Goal: Check status: Check status

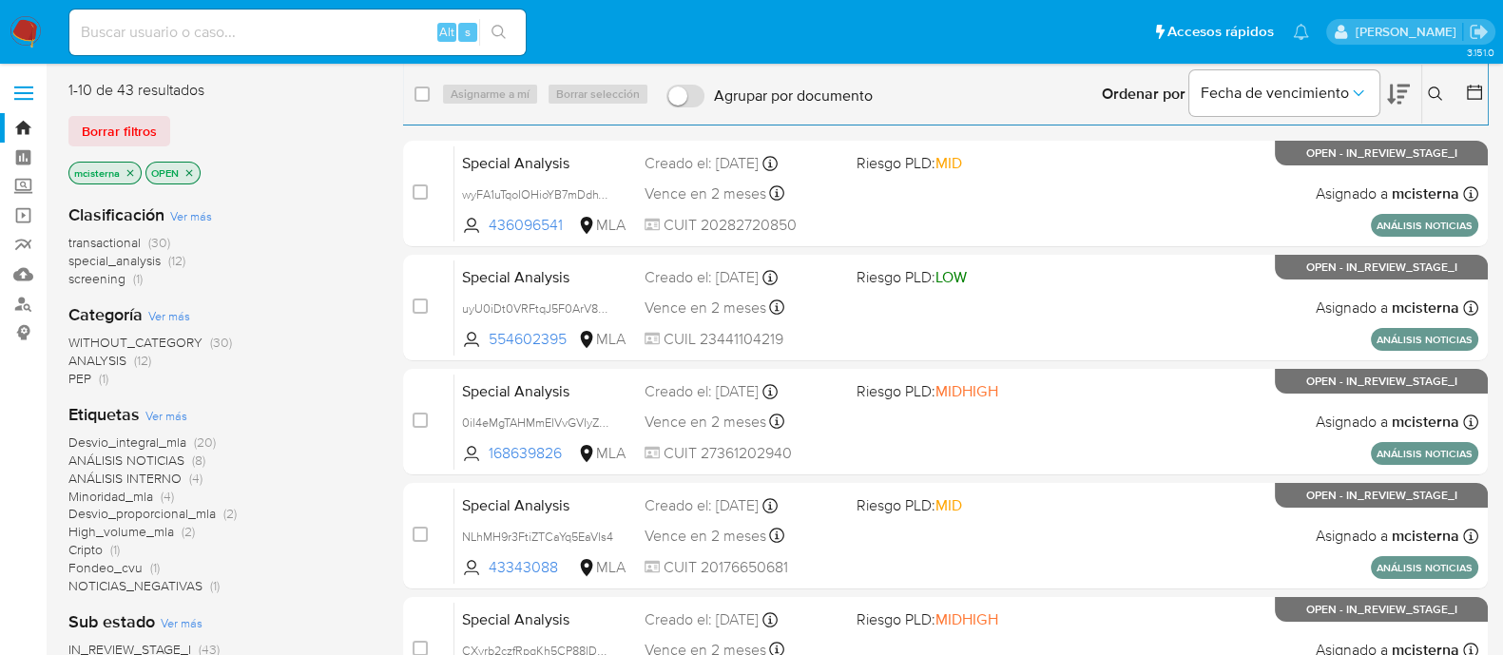
click at [270, 28] on input at bounding box center [297, 32] width 456 height 25
paste input "JaRyEQkNwMJ7SryvDpFhmVnp"
type input "JaRyEQkNwMJ7SryvDpFhmVnp"
click at [518, 35] on button "search-icon" at bounding box center [498, 32] width 39 height 27
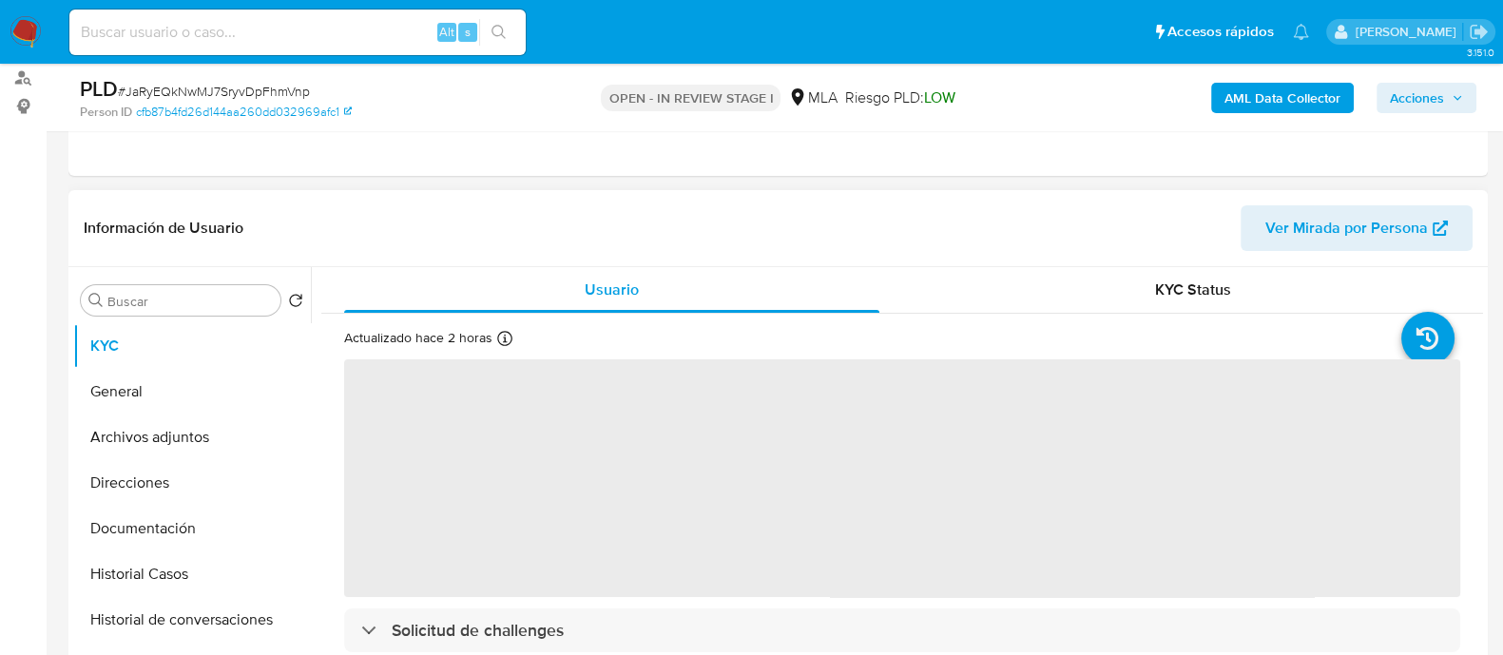
scroll to position [237, 0]
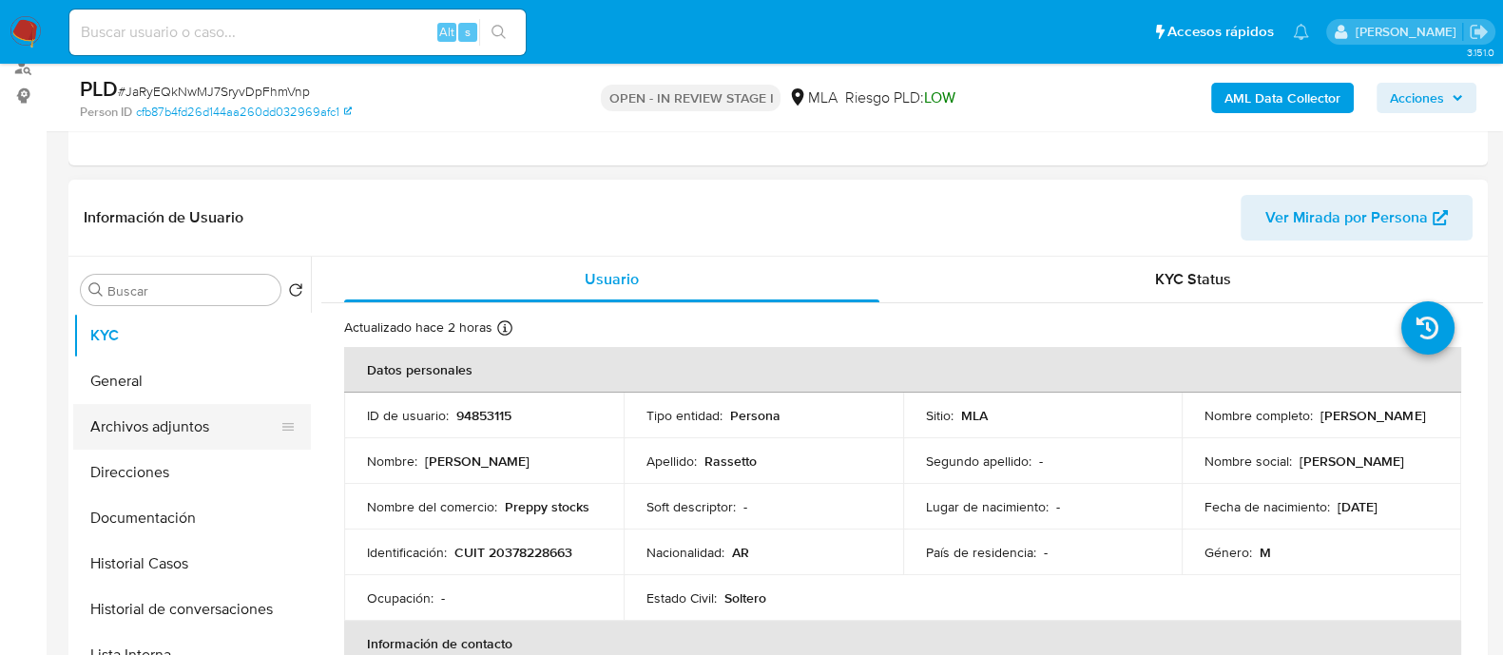
select select "10"
click at [232, 413] on button "Archivos adjuntos" at bounding box center [184, 427] width 223 height 46
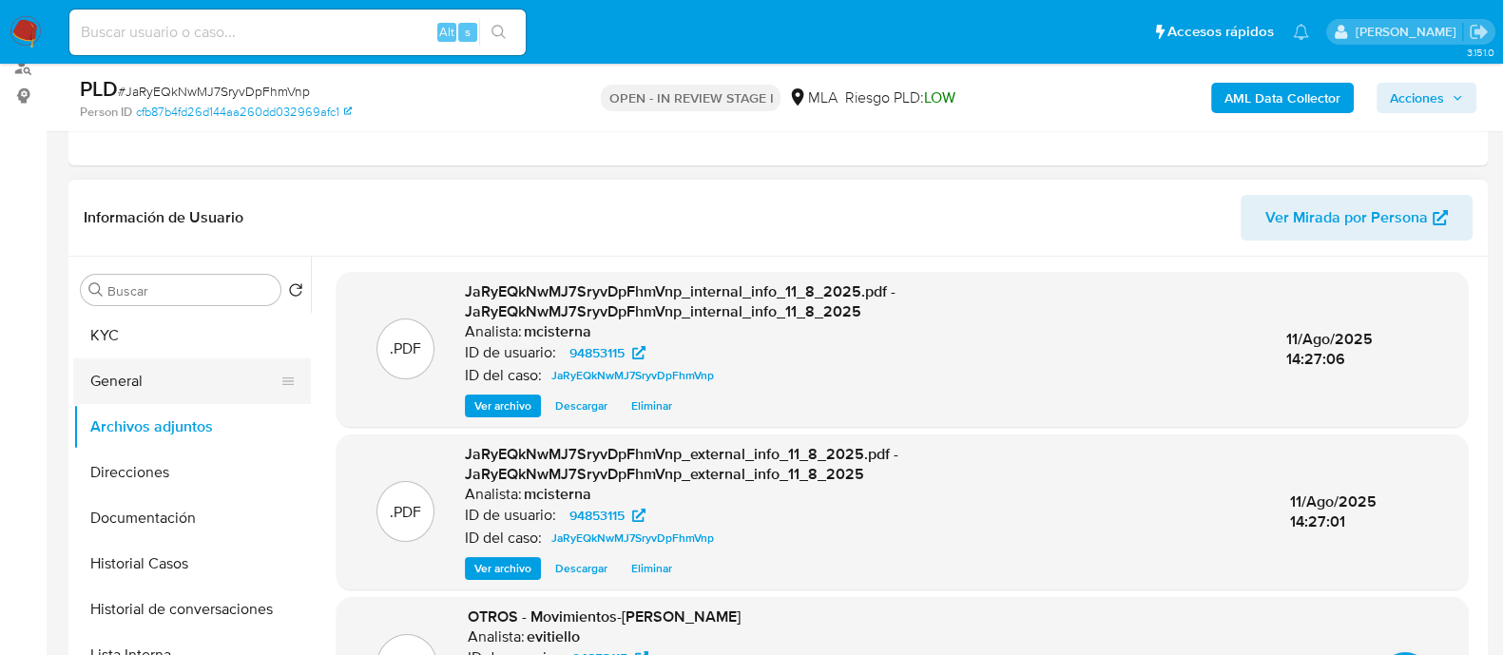
click at [242, 370] on button "General" at bounding box center [184, 381] width 223 height 46
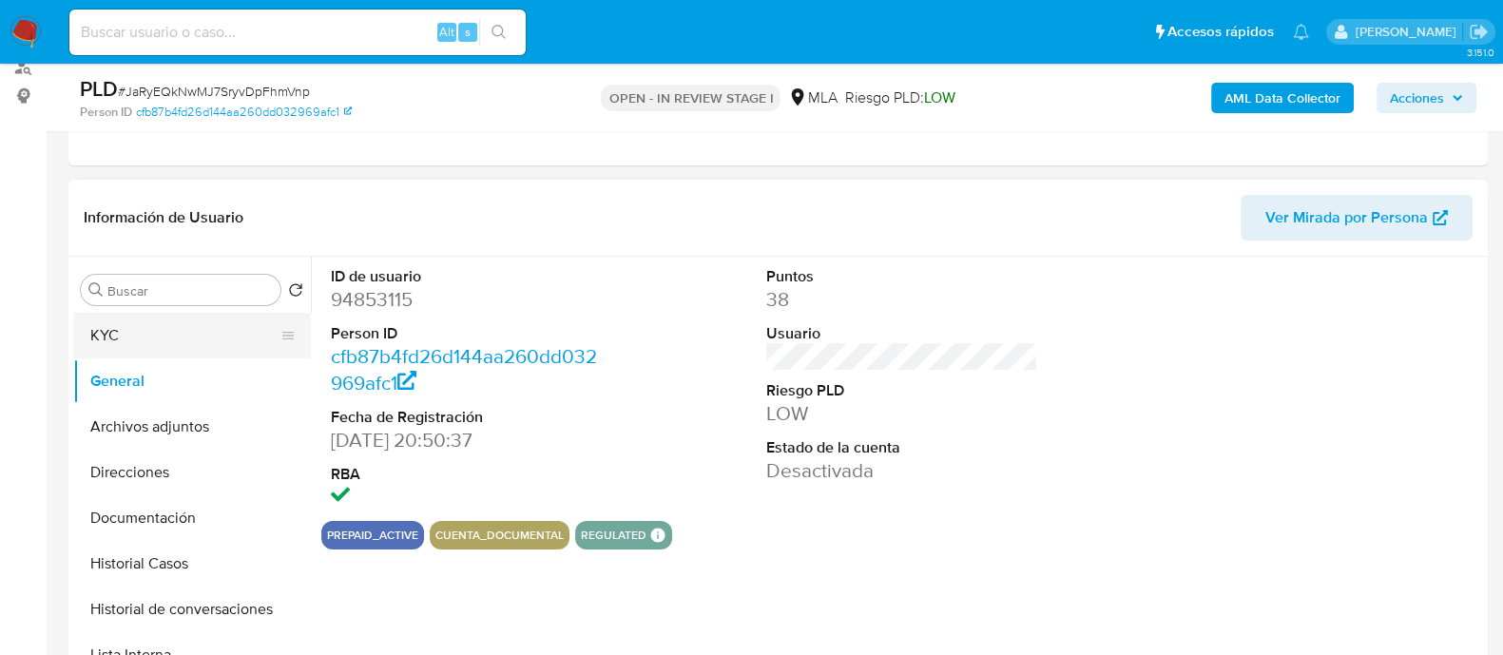
click at [211, 317] on button "KYC" at bounding box center [184, 336] width 223 height 46
